Goal: Go to known website: Go to known website

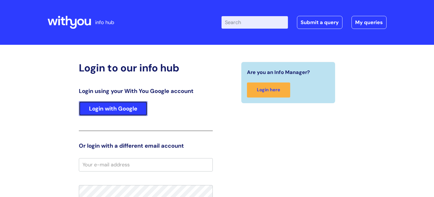
click at [116, 105] on link "Login with Google" at bounding box center [113, 108] width 69 height 15
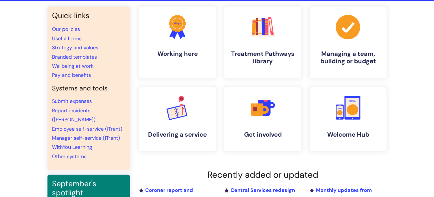
scroll to position [48, 0]
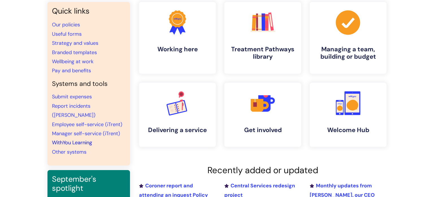
click at [84, 139] on link "WithYou Learning" at bounding box center [72, 142] width 40 height 7
